Goal: Task Accomplishment & Management: Complete application form

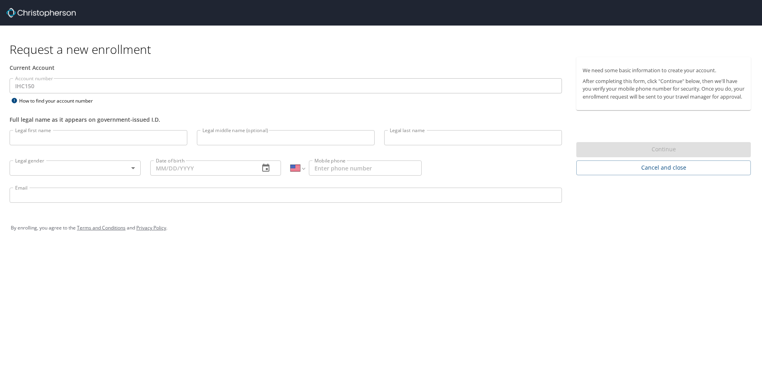
select select "US"
click at [31, 132] on input "Legal first name" at bounding box center [99, 137] width 178 height 15
type input "[PERSON_NAME]"
type input "[PHONE_NUMBER]"
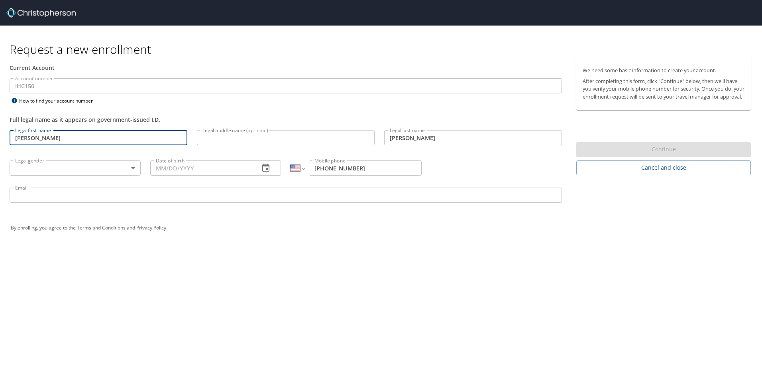
type input "lacy.jackson86@gmail.com"
click at [165, 169] on input "Date of birth" at bounding box center [201, 167] width 103 height 15
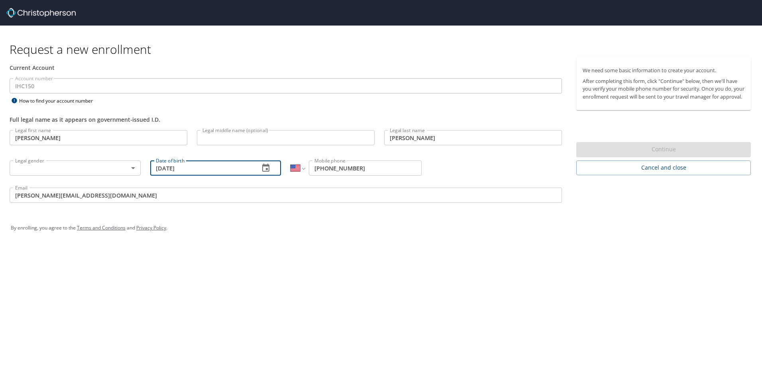
type input "[DATE]"
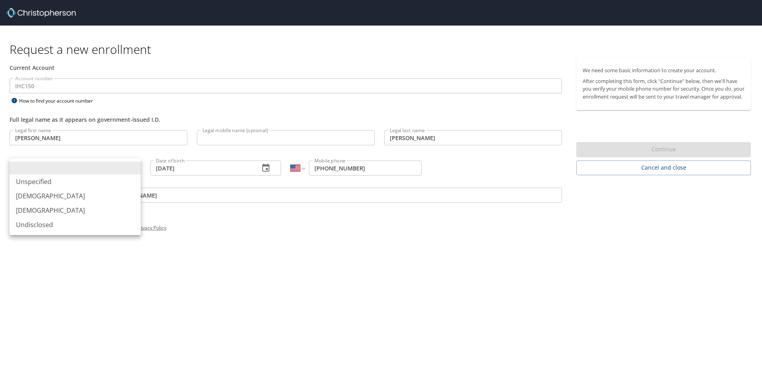
click at [99, 171] on body "Request a new enrollment Current Account Account number IHC150 Account number H…" at bounding box center [381, 186] width 762 height 372
click at [48, 208] on li "[DEMOGRAPHIC_DATA]" at bounding box center [75, 210] width 131 height 14
type input "[DEMOGRAPHIC_DATA]"
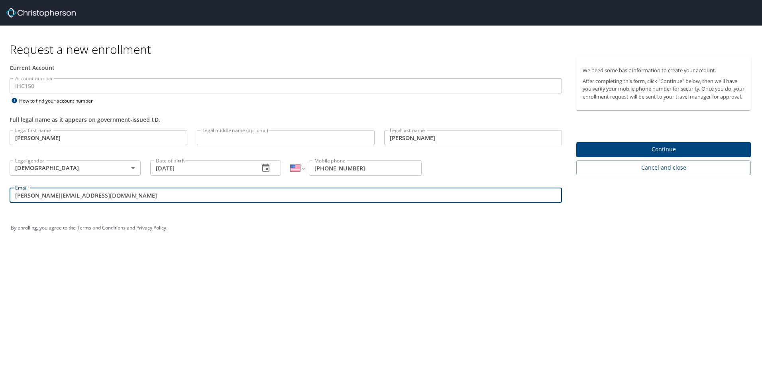
drag, startPoint x: 94, startPoint y: 195, endPoint x: 49, endPoint y: 194, distance: 44.7
click at [49, 194] on input "lacy.jackson86@gmail.com" at bounding box center [286, 194] width 553 height 15
type input "[PERSON_NAME][EMAIL_ADDRESS][PERSON_NAME][DOMAIN_NAME]"
click at [226, 281] on div "Request a new enrollment Current Account Account number IHC150 Account number H…" at bounding box center [381, 186] width 762 height 372
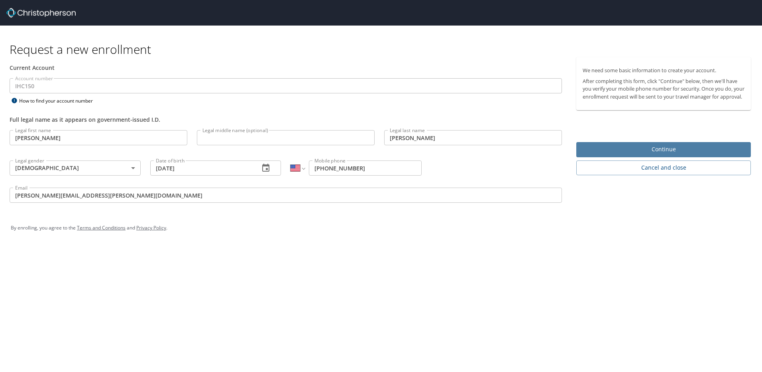
click at [681, 154] on span "Continue" at bounding box center [664, 149] width 162 height 10
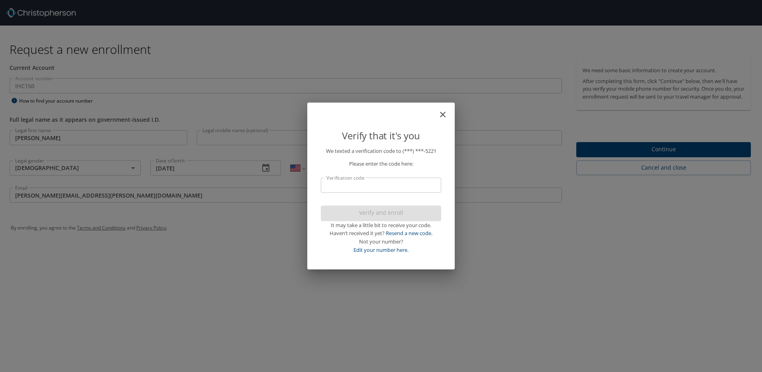
click at [384, 188] on input "Verification code" at bounding box center [381, 184] width 120 height 15
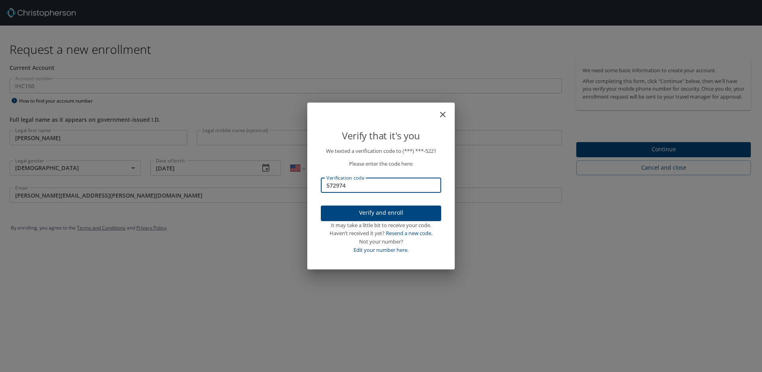
type input "572974"
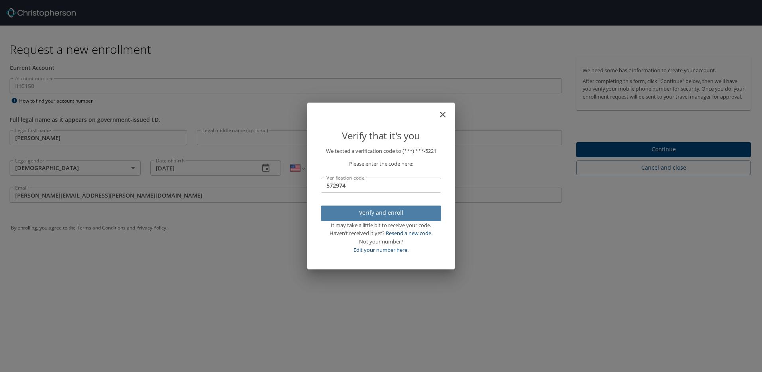
click at [378, 213] on span "Verify and enroll" at bounding box center [381, 213] width 108 height 10
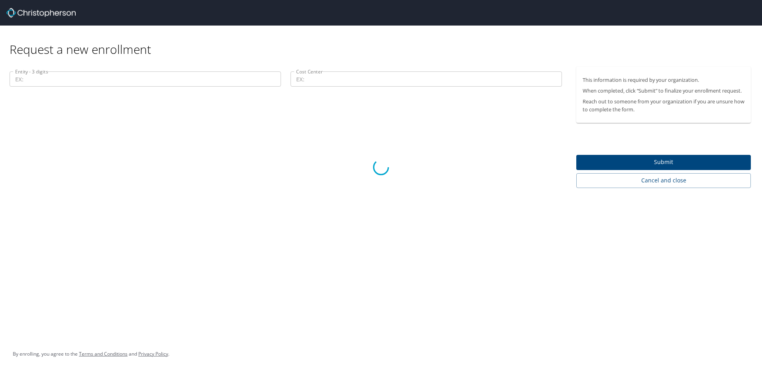
click at [160, 77] on div at bounding box center [381, 167] width 762 height 409
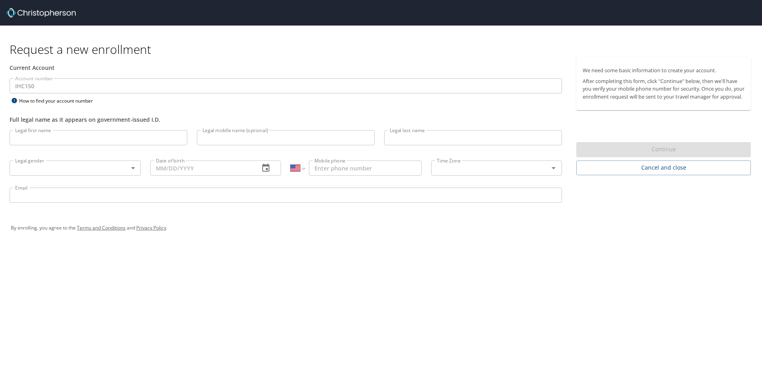
select select "US"
click at [55, 143] on input "Legal first name" at bounding box center [99, 137] width 178 height 15
type input "[PERSON_NAME]"
type input "[DEMOGRAPHIC_DATA]"
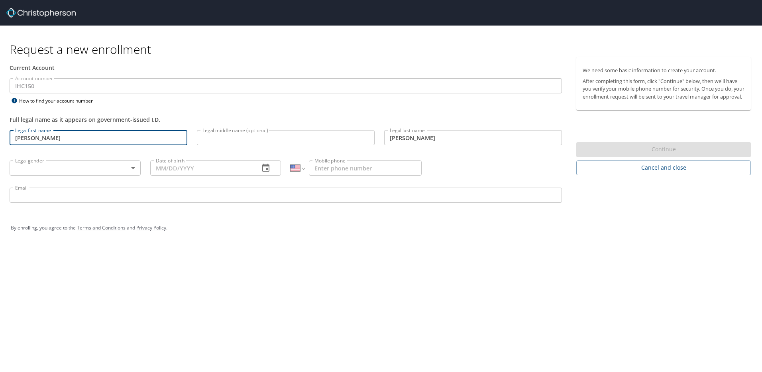
type input "[DATE]"
type input "[PHONE_NUMBER]"
type input "[PERSON_NAME][EMAIL_ADDRESS][PERSON_NAME][DOMAIN_NAME]"
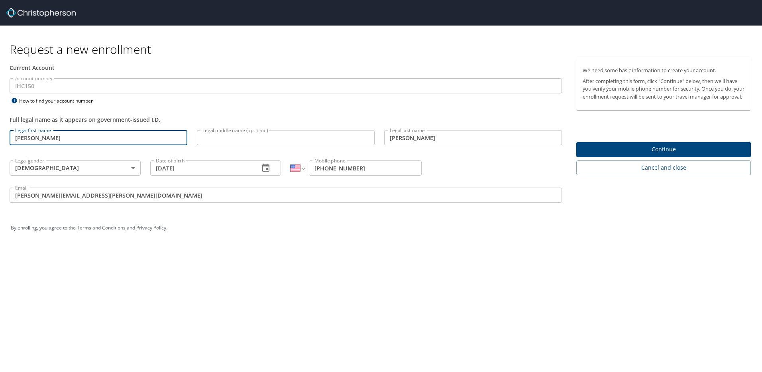
click at [670, 154] on span "Continue" at bounding box center [664, 149] width 162 height 10
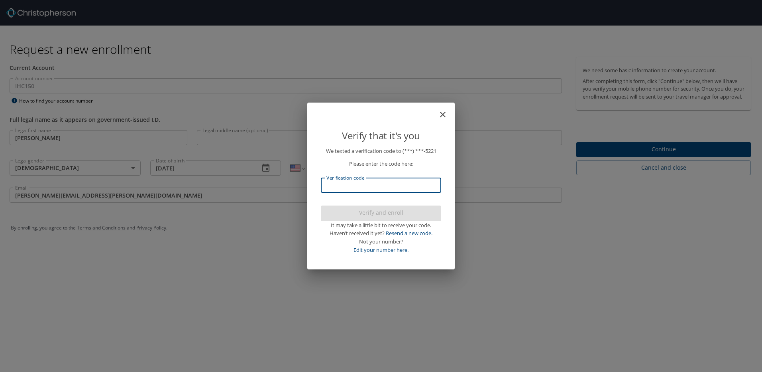
click at [380, 184] on input "Verification code" at bounding box center [381, 184] width 120 height 15
type input "074332"
click at [397, 211] on span "Verify and enroll" at bounding box center [381, 213] width 108 height 10
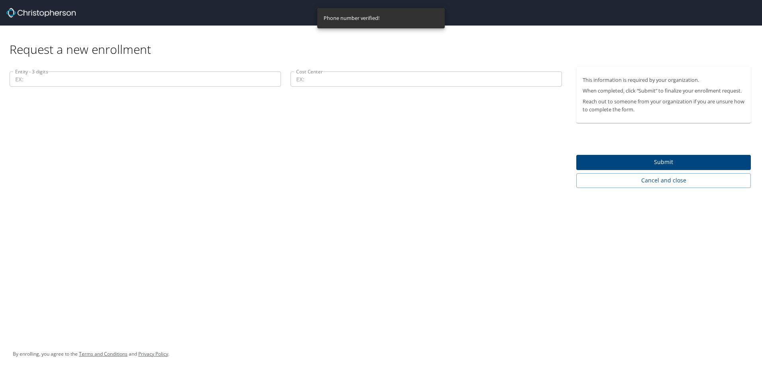
click at [216, 80] on input "Entity - 3 digits" at bounding box center [146, 78] width 272 height 15
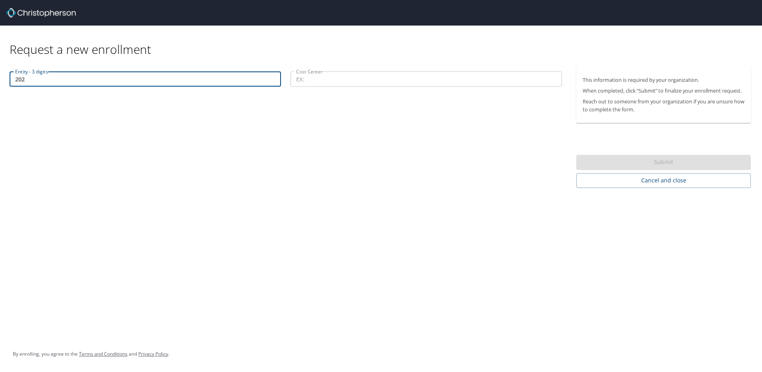
type input "202"
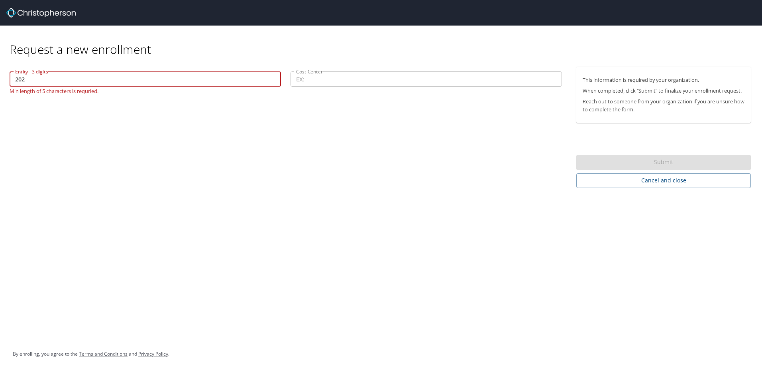
click at [122, 72] on input "202" at bounding box center [146, 78] width 272 height 15
click at [89, 83] on input "202" at bounding box center [146, 78] width 272 height 15
drag, startPoint x: 38, startPoint y: 81, endPoint x: 23, endPoint y: 82, distance: 15.2
click at [23, 82] on input "202" at bounding box center [146, 78] width 272 height 15
click at [39, 79] on input "202" at bounding box center [146, 78] width 272 height 15
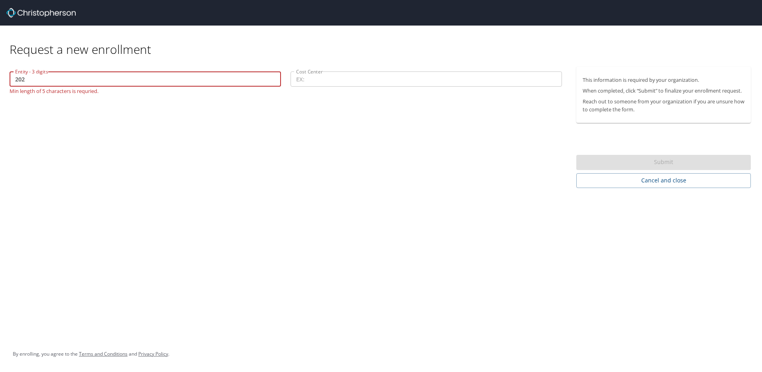
drag, startPoint x: 39, startPoint y: 83, endPoint x: -15, endPoint y: 86, distance: 53.9
click at [0, 86] on html "Request a new enrollment Entity - 3 digits 202 Entity - 3 digits Min length of …" at bounding box center [381, 186] width 762 height 372
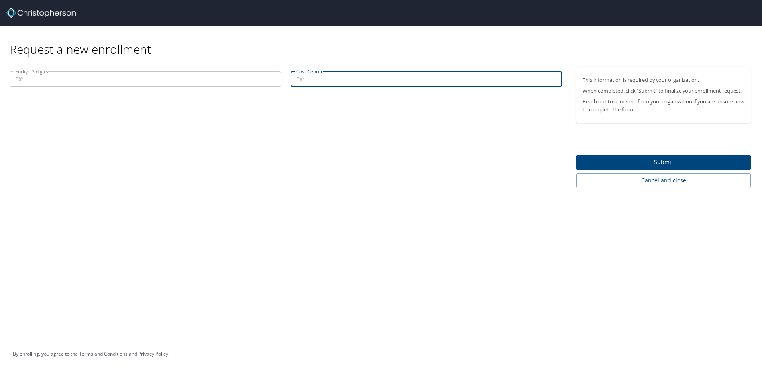
click at [315, 81] on input "Cost Center" at bounding box center [427, 78] width 272 height 15
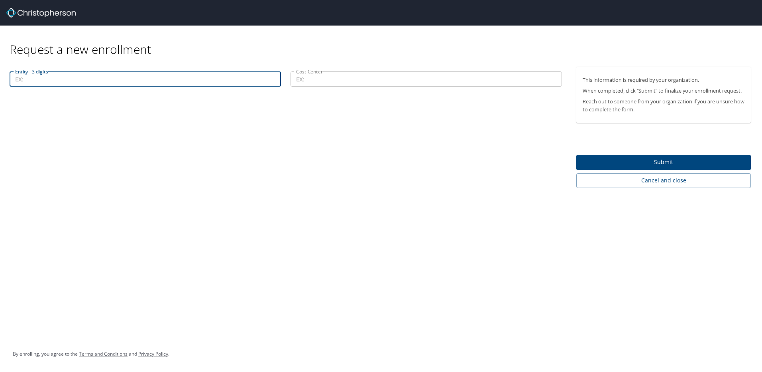
click at [23, 81] on input "Entity - 3 digits" at bounding box center [146, 78] width 272 height 15
type input "00202"
click at [316, 77] on input "Cost Center" at bounding box center [427, 78] width 272 height 15
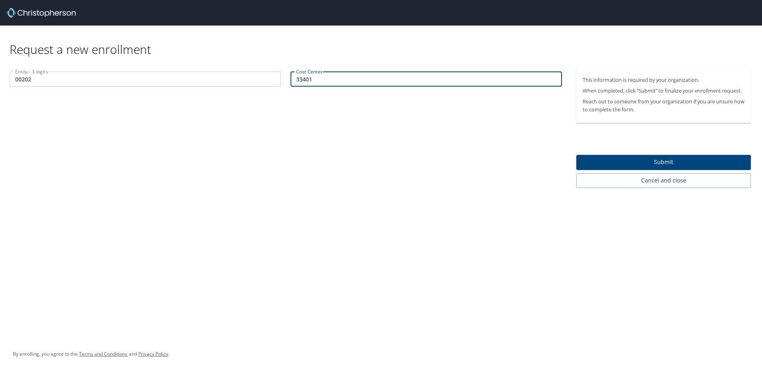
type input "33401"
click at [690, 157] on span "Submit" at bounding box center [664, 162] width 162 height 10
